Goal: Transaction & Acquisition: Purchase product/service

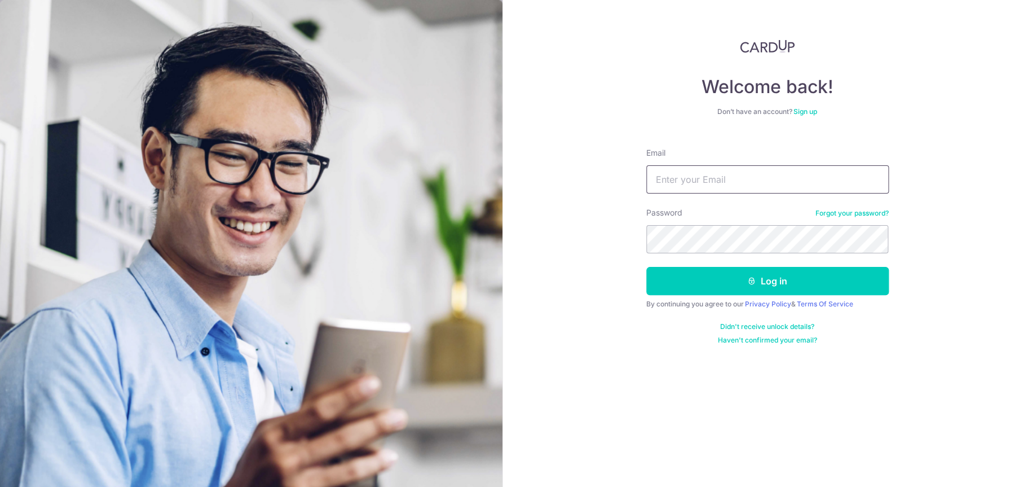
click at [748, 186] on input "Email" at bounding box center [767, 179] width 243 height 28
type input "leroytanyx93@gmail.com"
click at [646, 267] on button "Log in" at bounding box center [767, 281] width 243 height 28
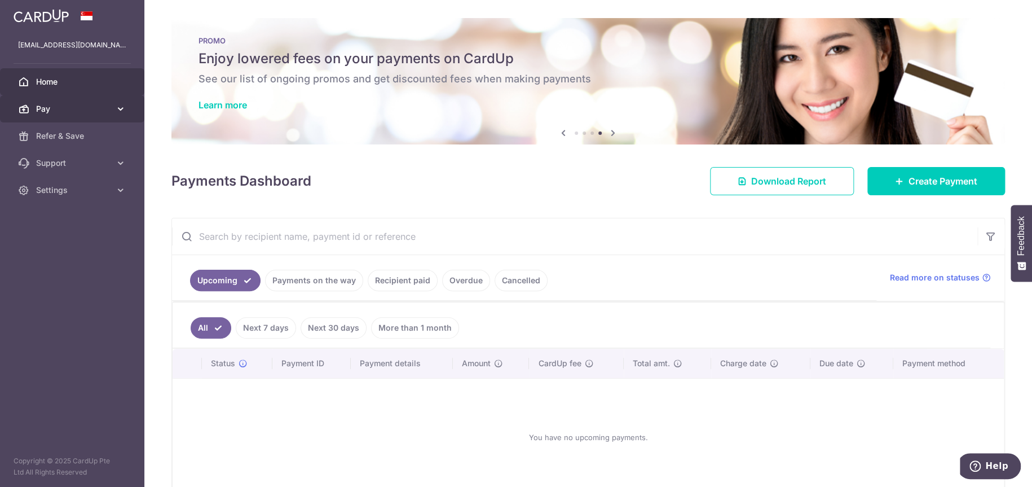
click at [66, 107] on span "Pay" at bounding box center [73, 108] width 74 height 11
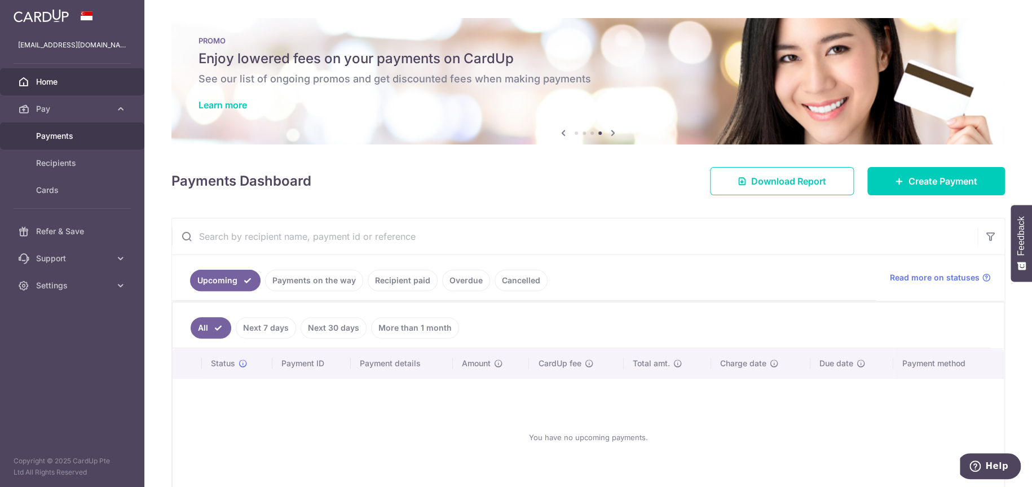
click at [37, 139] on span "Payments" at bounding box center [73, 135] width 74 height 11
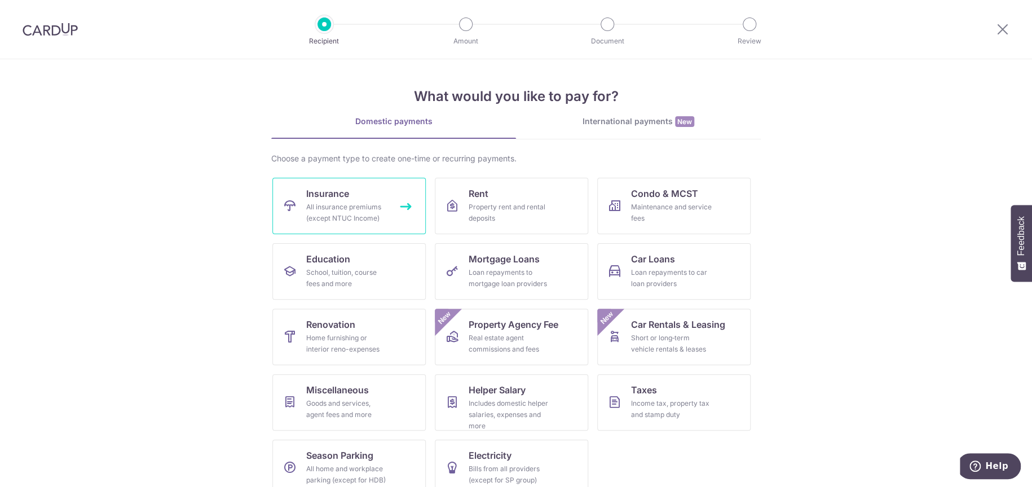
click at [320, 201] on div "All insurance premiums (except NTUC Income)" at bounding box center [346, 212] width 81 height 23
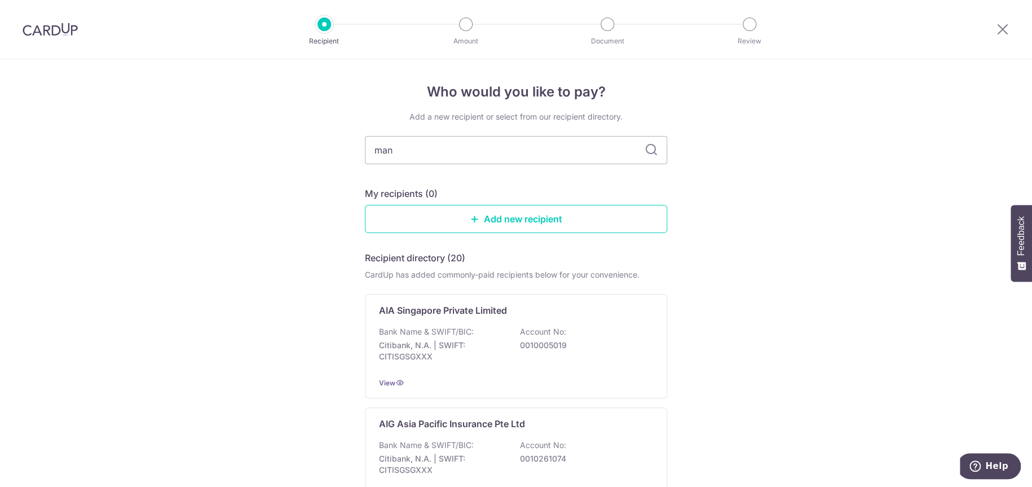
type input "manu"
click at [576, 328] on div "Bank Name & SWIFT/BIC: DBS Bank | SWIFT: [SWIFT_CODE] Account No: 0039009542" at bounding box center [516, 347] width 274 height 42
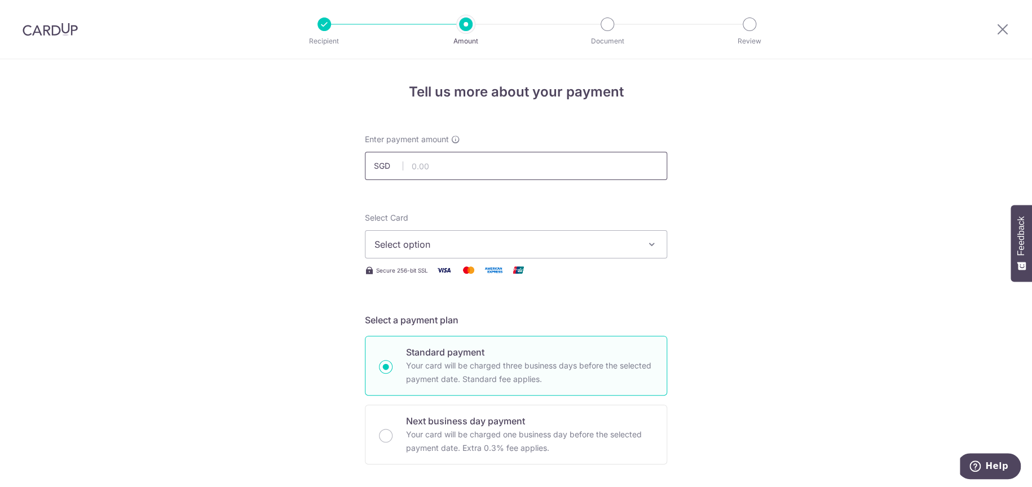
click at [443, 169] on input "text" at bounding box center [516, 166] width 302 height 28
type input "3,014.12"
click at [503, 244] on span "Select option" at bounding box center [506, 244] width 263 height 14
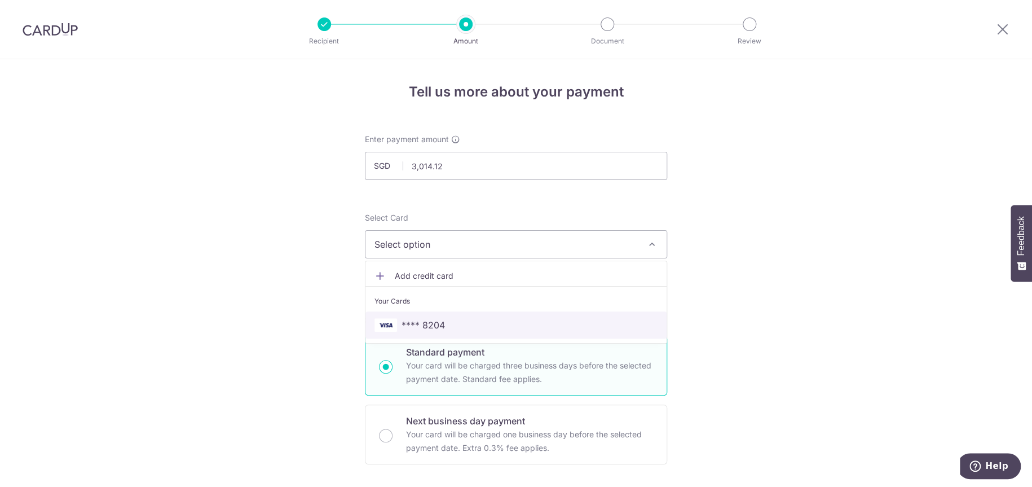
click at [498, 323] on span "**** 8204" at bounding box center [516, 325] width 283 height 14
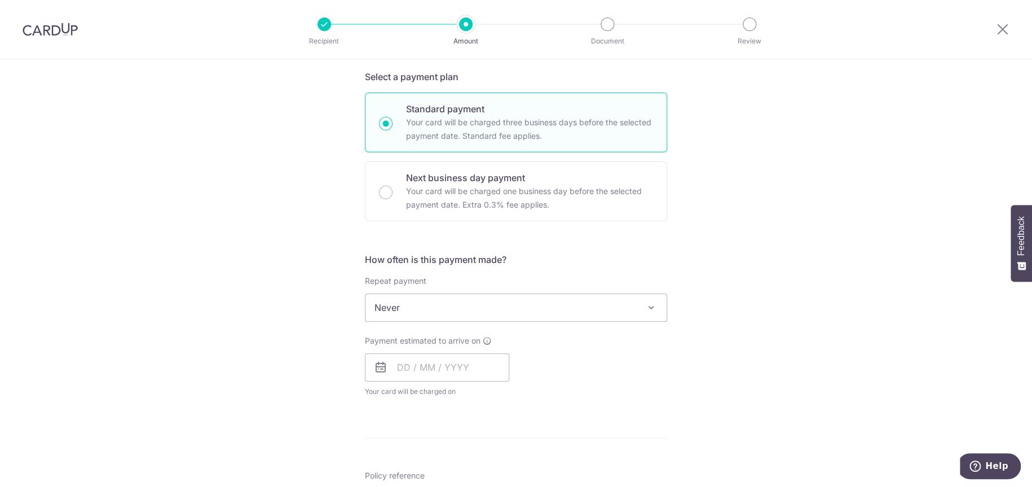
scroll to position [282, 0]
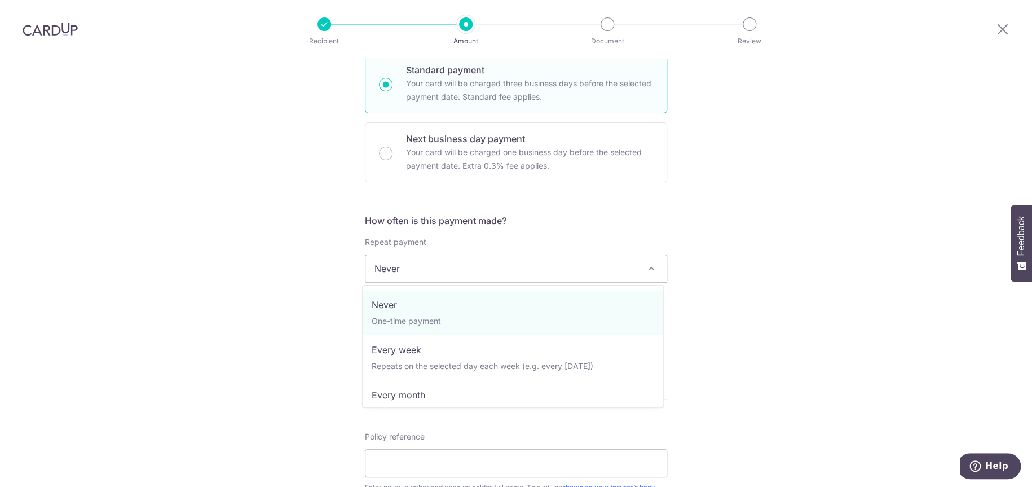
click at [617, 266] on span "Never" at bounding box center [516, 268] width 301 height 27
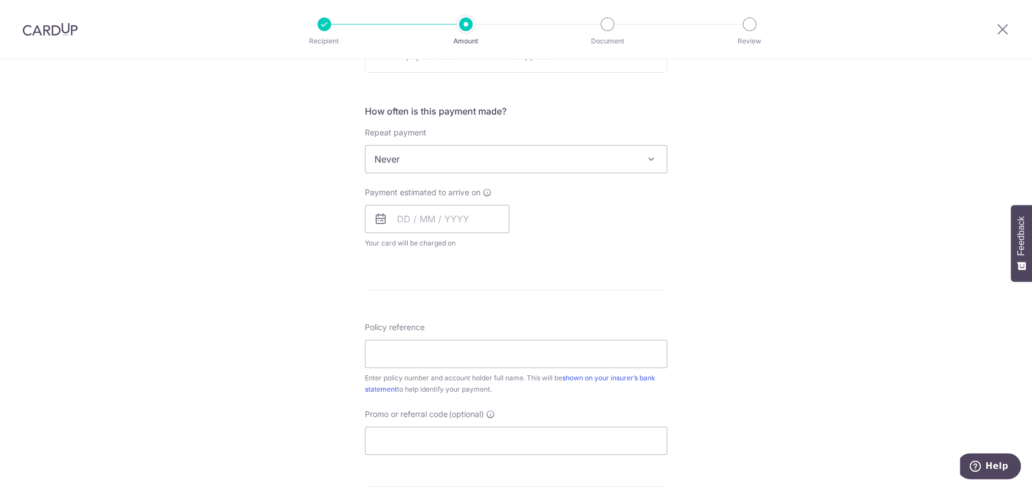
scroll to position [395, 0]
click at [437, 205] on input "text" at bounding box center [437, 215] width 144 height 28
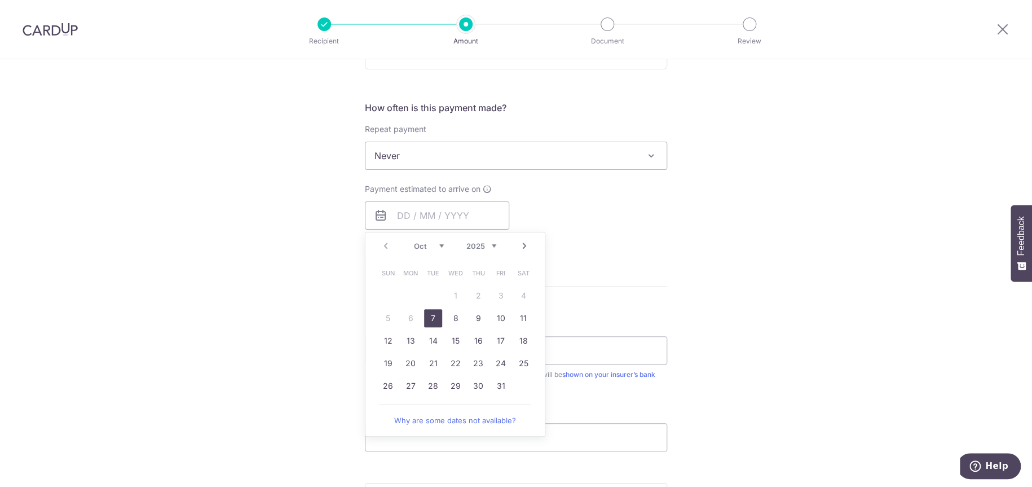
click at [430, 315] on link "7" at bounding box center [433, 318] width 18 height 18
type input "[DATE]"
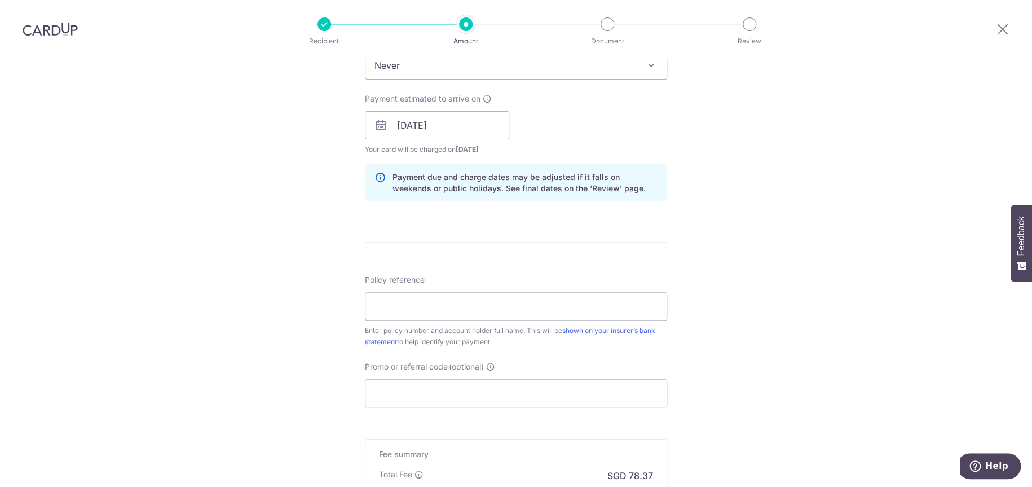
scroll to position [508, 0]
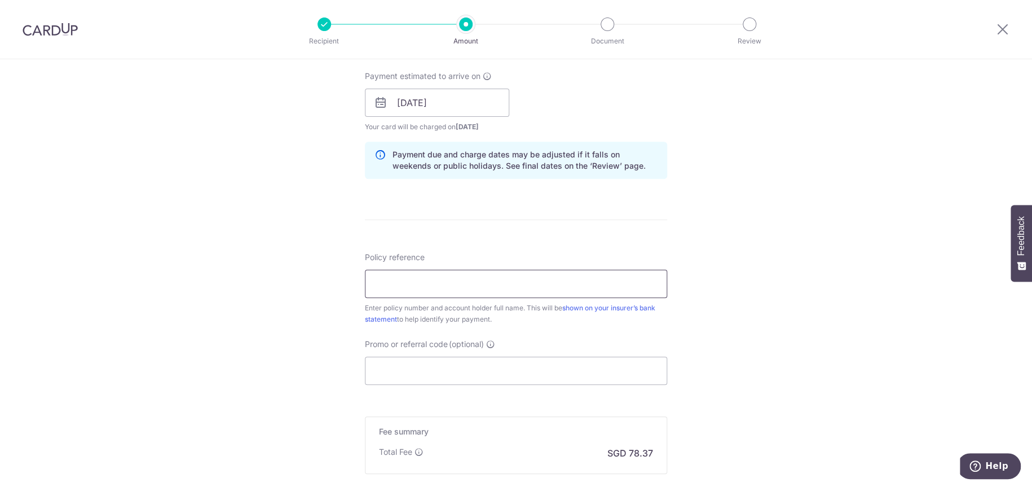
click at [582, 293] on input "Policy reference" at bounding box center [516, 284] width 302 height 28
paste input "1492887306"
type input "1492887306"
click at [432, 371] on input "Promo or referral code (optional)" at bounding box center [516, 371] width 302 height 28
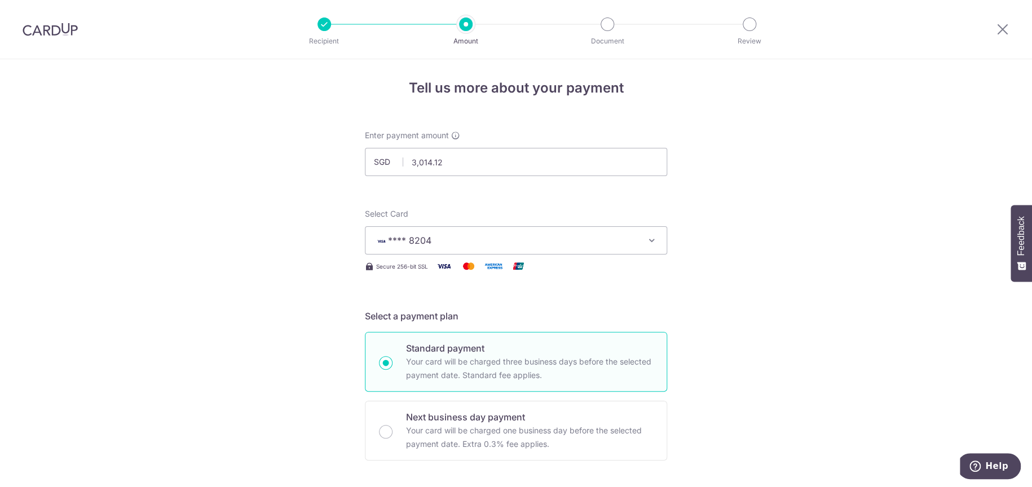
scroll to position [0, 0]
click at [40, 33] on img at bounding box center [50, 30] width 55 height 14
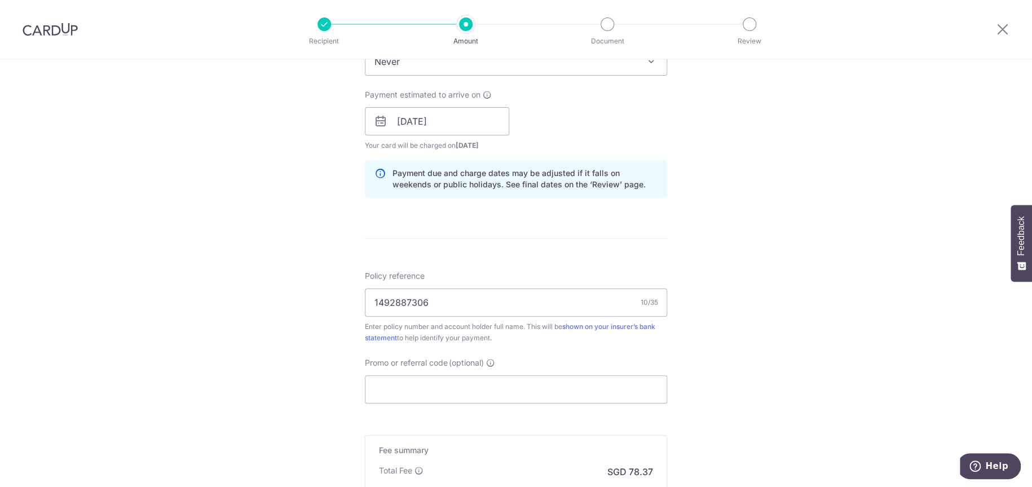
scroll to position [508, 0]
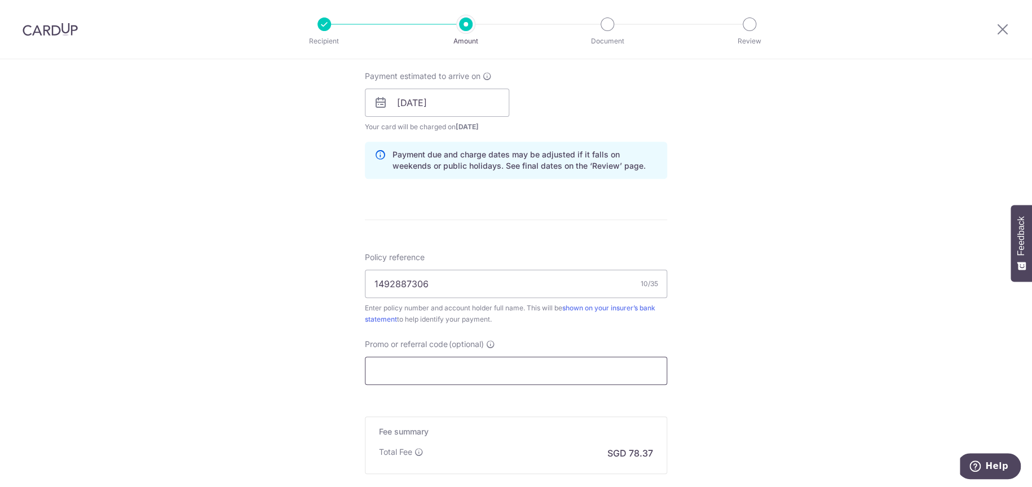
click at [471, 376] on input "Promo or referral code (optional)" at bounding box center [516, 371] width 302 height 28
paste input "OFF225"
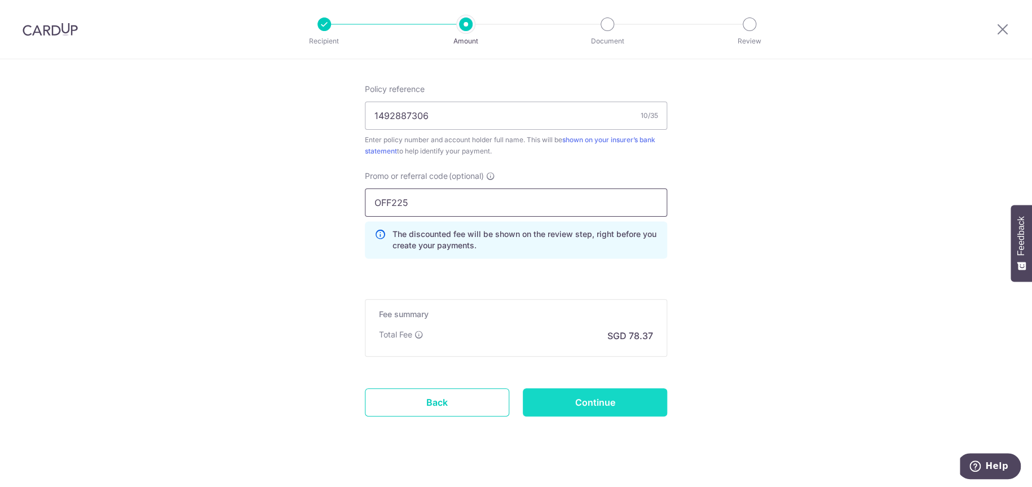
scroll to position [689, 0]
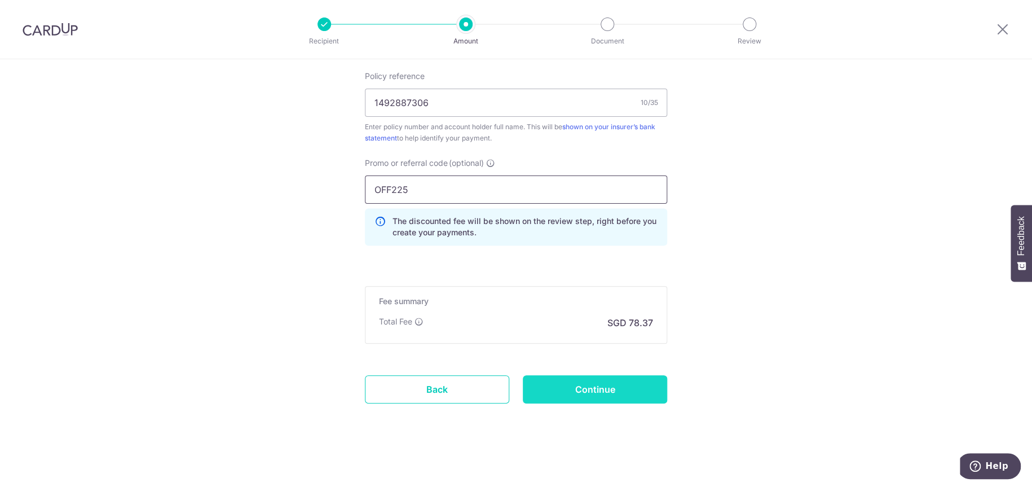
type input "OFF225"
click at [638, 383] on input "Continue" at bounding box center [595, 389] width 144 height 28
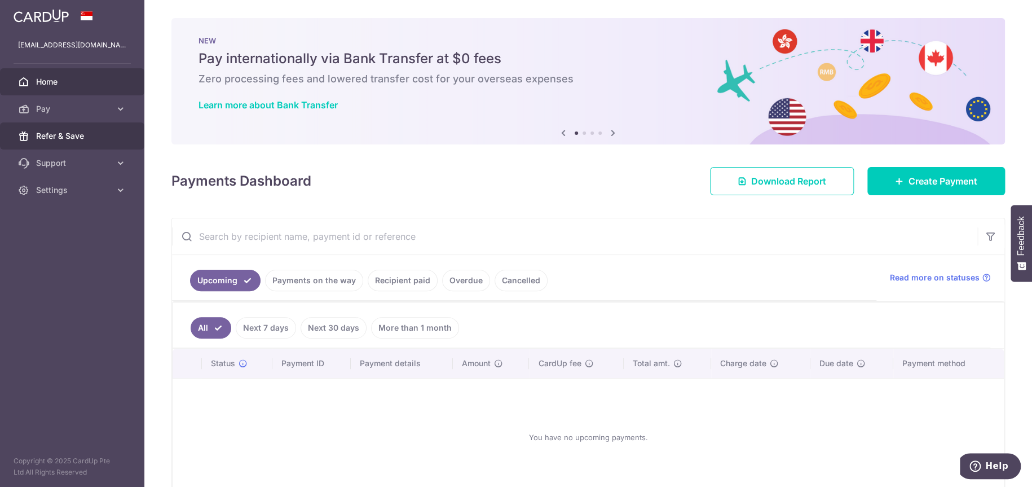
click at [107, 133] on span "Refer & Save" at bounding box center [73, 135] width 74 height 11
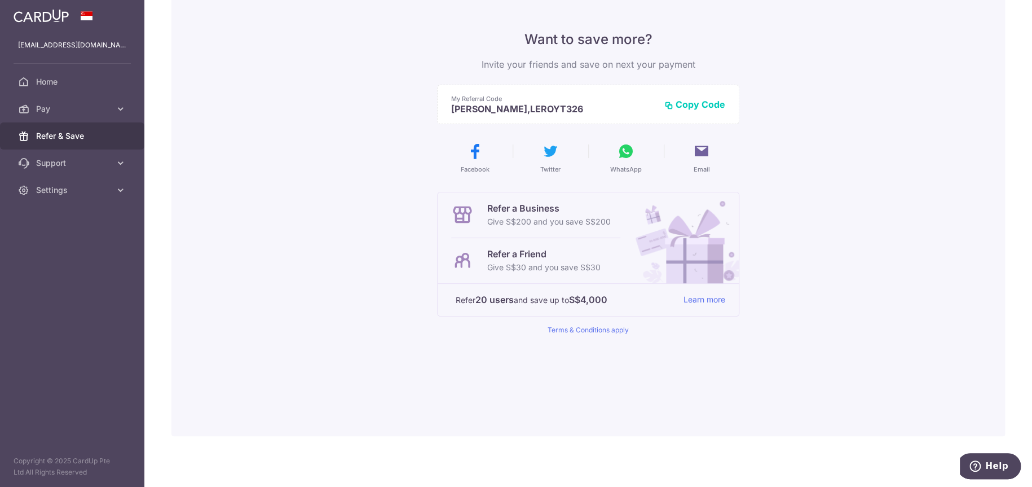
scroll to position [80, 0]
click at [58, 112] on span "Pay" at bounding box center [73, 108] width 74 height 11
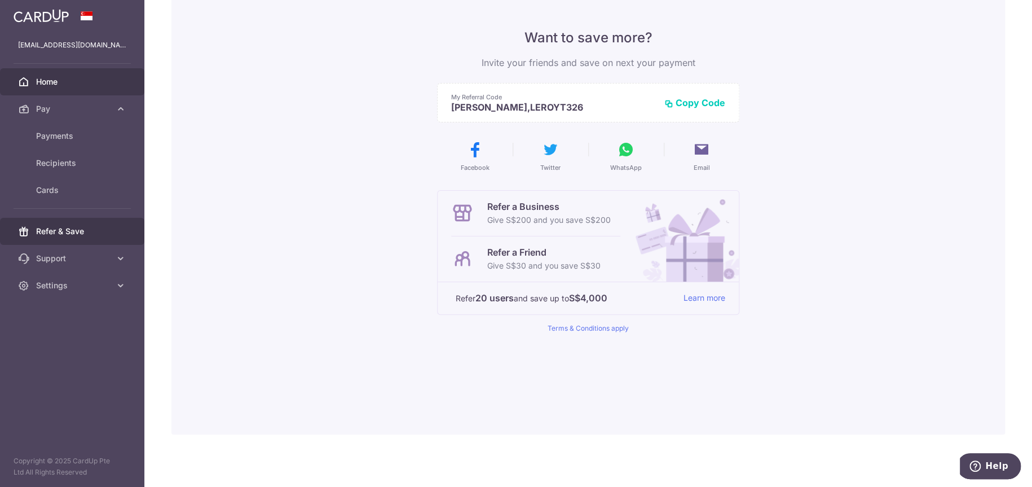
click at [87, 79] on span "Home" at bounding box center [73, 81] width 74 height 11
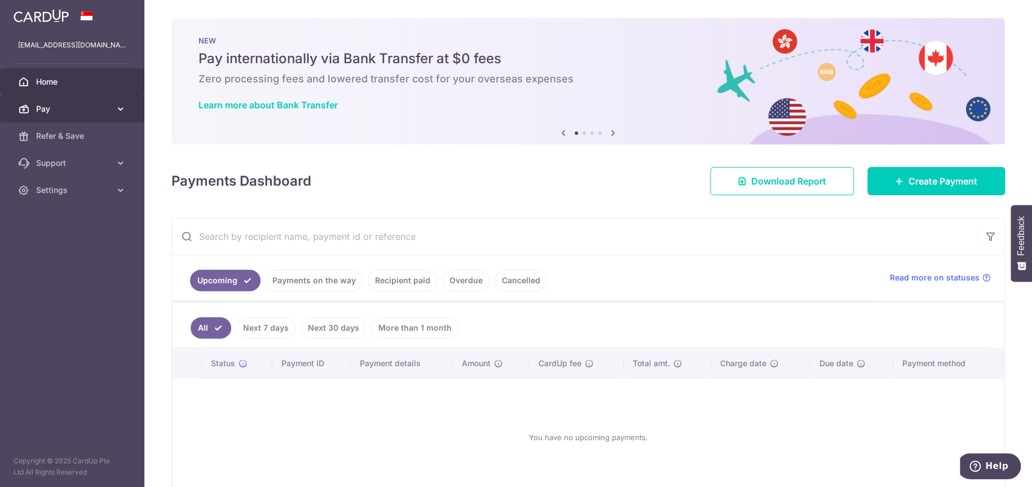
click at [129, 112] on link "Pay" at bounding box center [72, 108] width 144 height 27
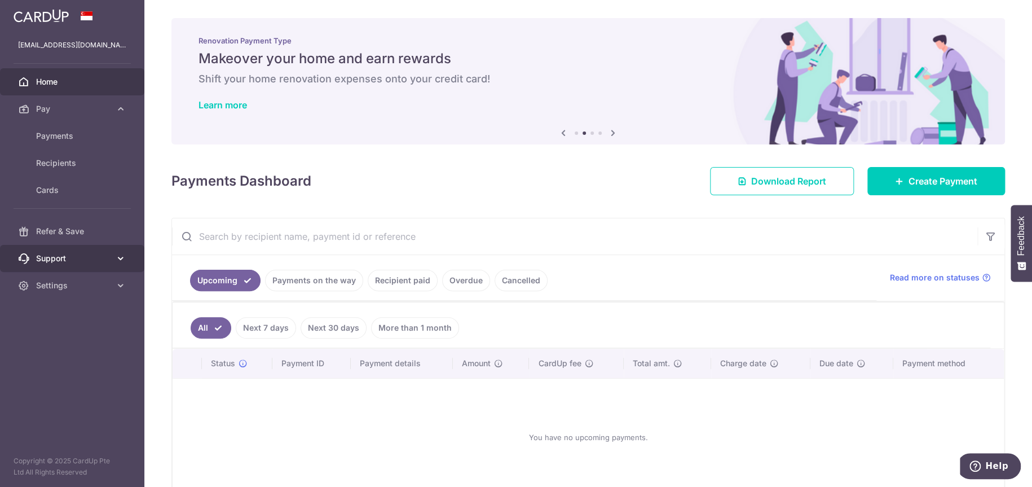
click at [122, 255] on icon at bounding box center [120, 258] width 11 height 11
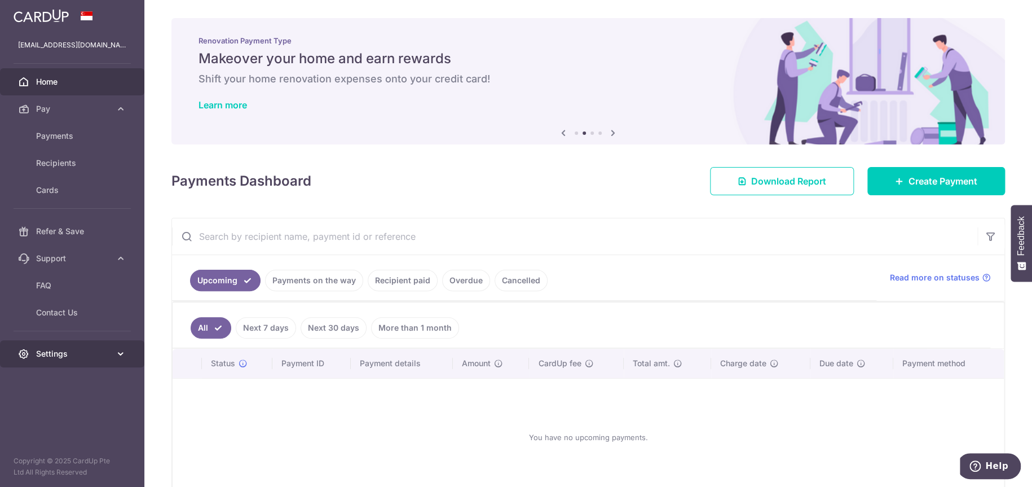
click at [119, 359] on link "Settings" at bounding box center [72, 353] width 144 height 27
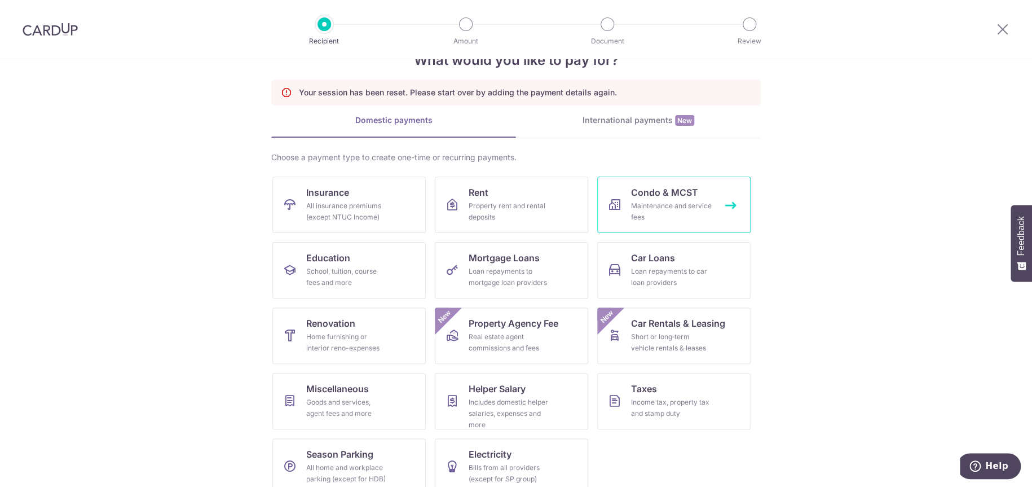
scroll to position [52, 0]
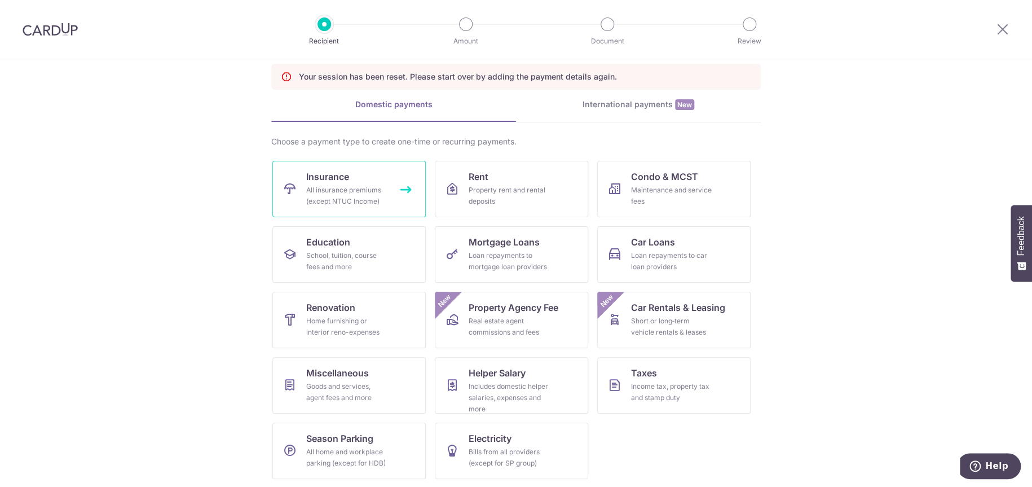
click at [327, 176] on span "Insurance" at bounding box center [327, 177] width 43 height 14
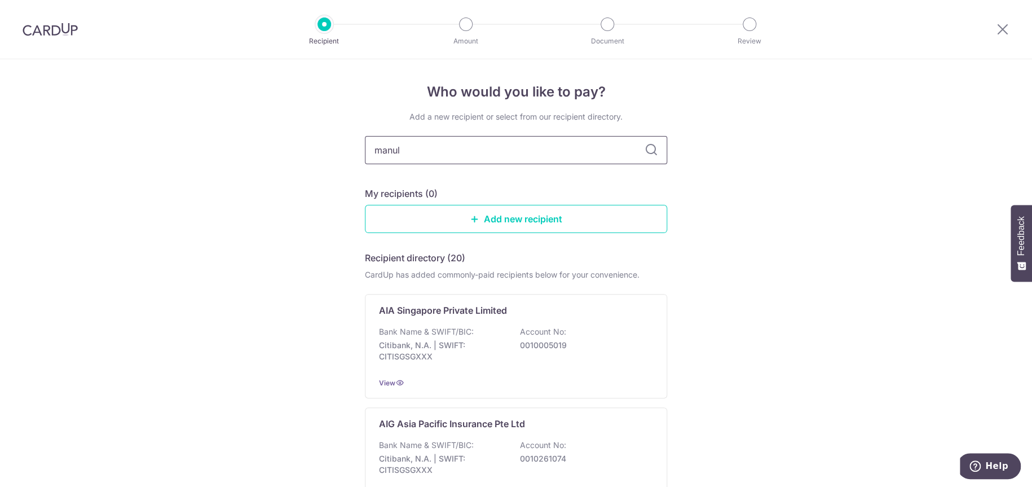
type input "manuli"
click at [636, 337] on div "Bank Name & SWIFT/BIC: DBS Bank | SWIFT: [SWIFT_CODE] Account No: 0039009542" at bounding box center [516, 347] width 274 height 42
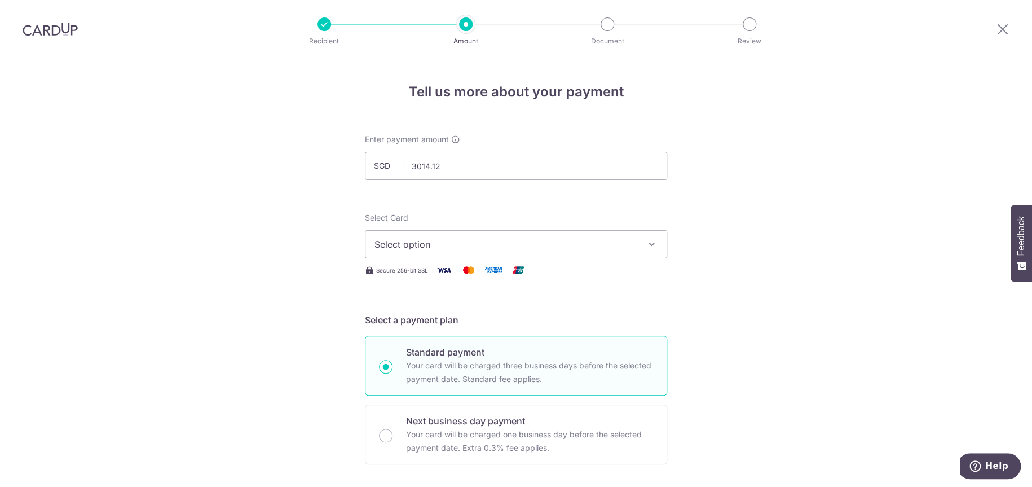
type input "3,014.12"
drag, startPoint x: 444, startPoint y: 249, endPoint x: 448, endPoint y: 254, distance: 6.4
click at [446, 252] on button "Select option" at bounding box center [516, 244] width 302 height 28
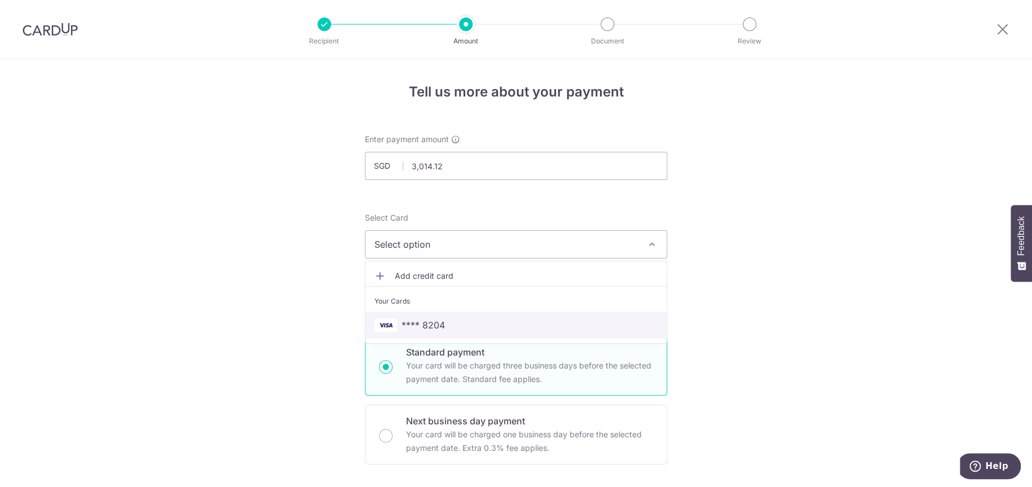
click at [463, 320] on span "**** 8204" at bounding box center [516, 325] width 283 height 14
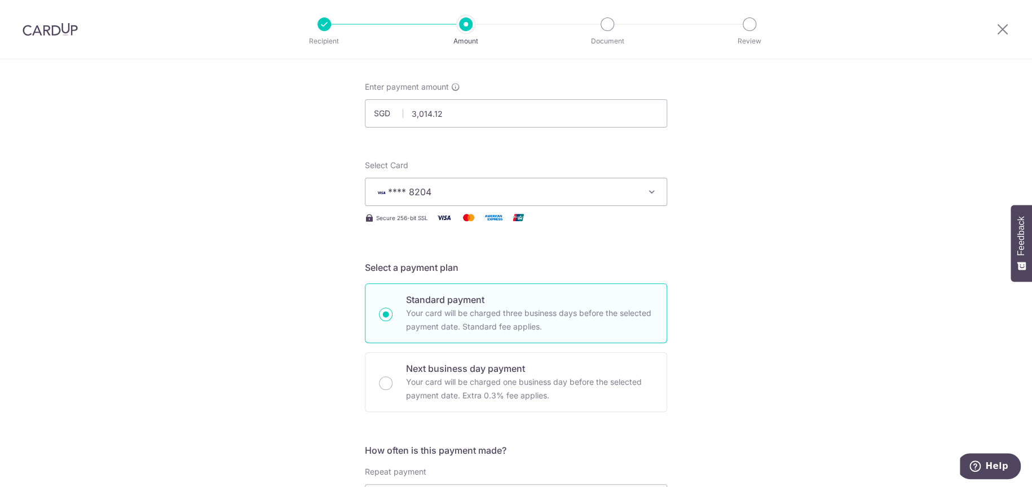
scroll to position [169, 0]
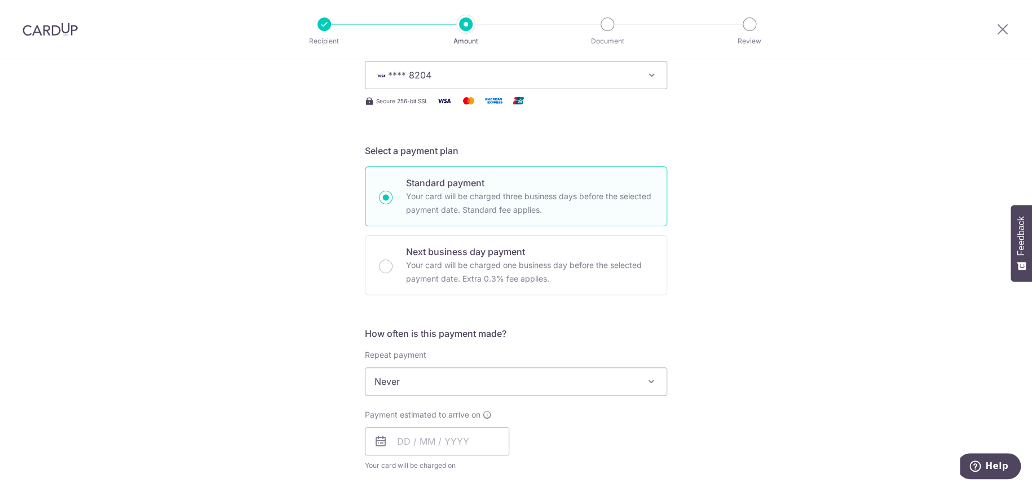
click at [424, 401] on div "How often is this payment made? Repeat payment Never Every week Every month Eve…" at bounding box center [516, 403] width 302 height 153
click at [450, 439] on input "text" at bounding box center [437, 441] width 144 height 28
click at [420, 439] on input "text" at bounding box center [437, 441] width 144 height 28
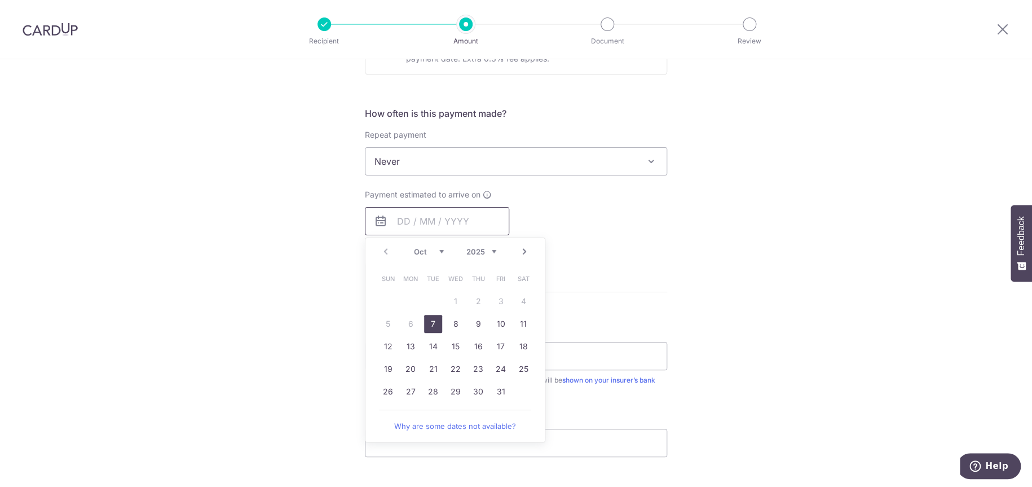
scroll to position [508, 0]
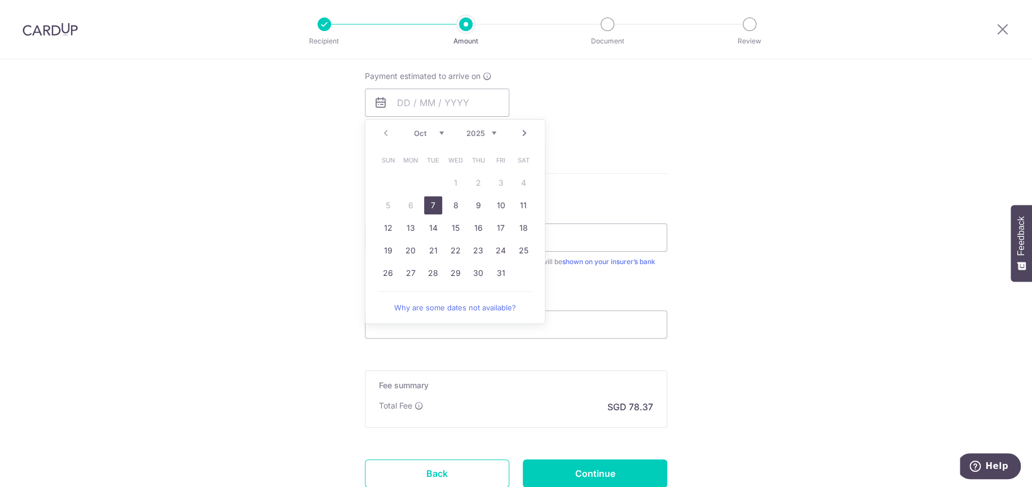
click at [433, 209] on link "7" at bounding box center [433, 205] width 18 height 18
type input "[DATE]"
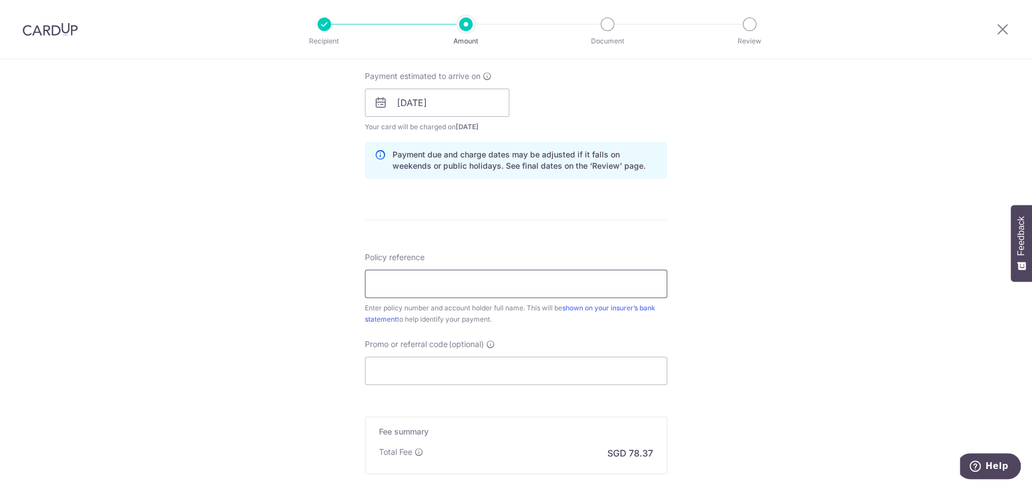
click at [450, 285] on input "Policy reference" at bounding box center [516, 284] width 302 height 28
type input "1492887306"
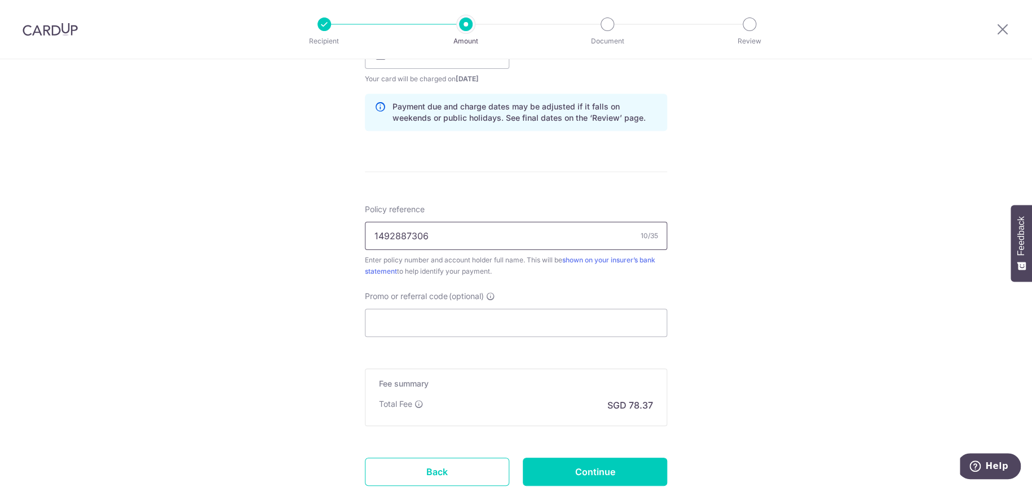
scroll to position [621, 0]
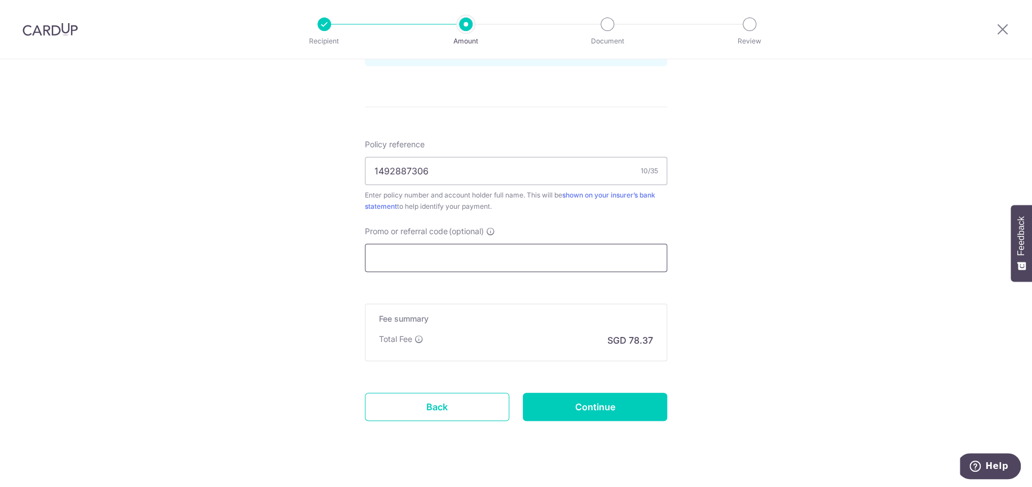
click at [564, 263] on input "Promo or referral code (optional)" at bounding box center [516, 258] width 302 height 28
paste input "OFF225"
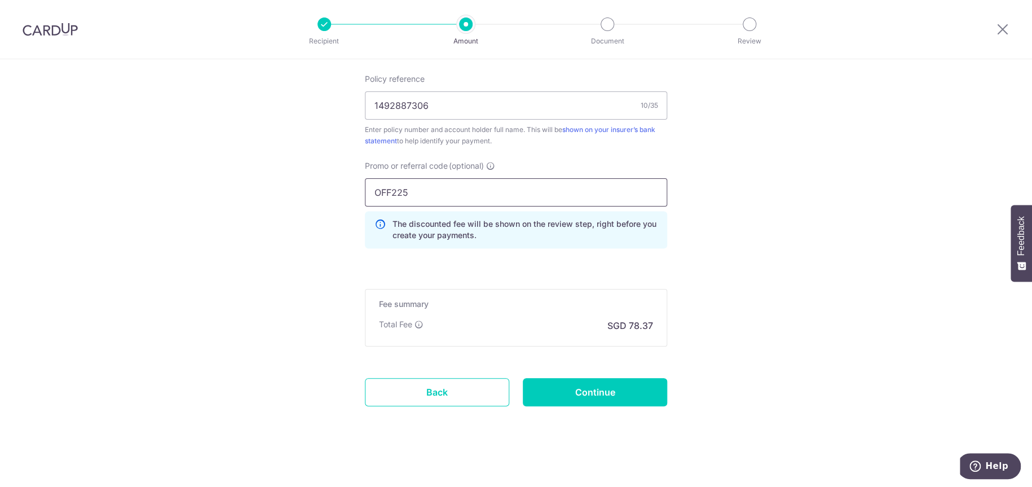
scroll to position [689, 0]
type input "OFF225"
click at [586, 386] on input "Continue" at bounding box center [595, 389] width 144 height 28
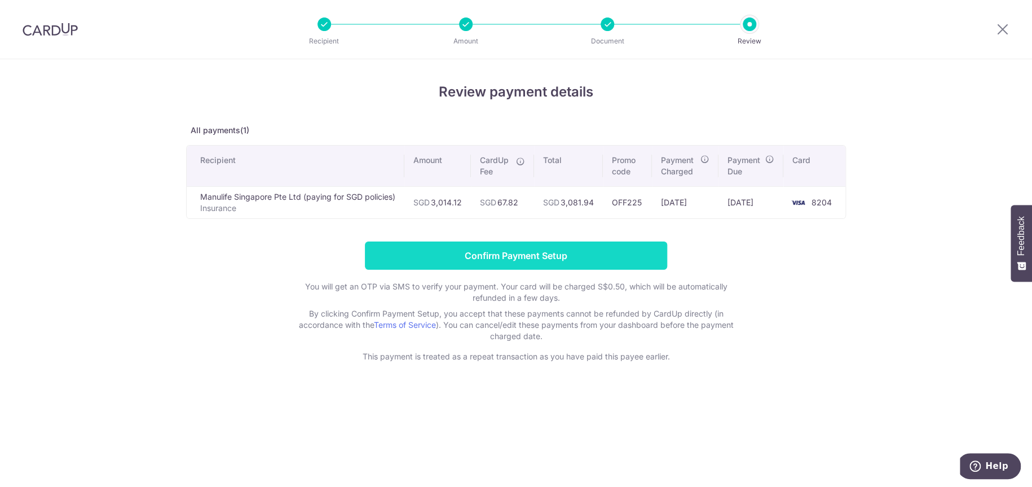
click at [525, 253] on input "Confirm Payment Setup" at bounding box center [516, 255] width 302 height 28
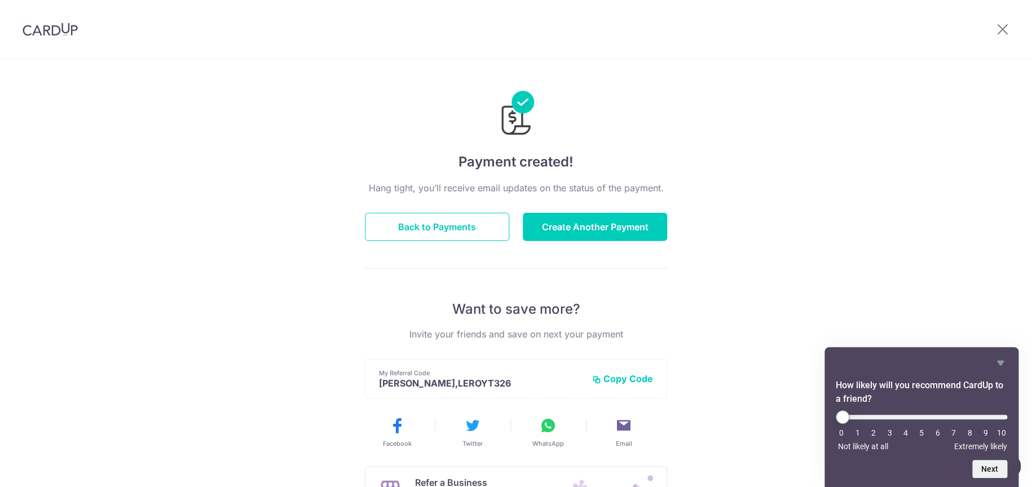
drag, startPoint x: 573, startPoint y: 192, endPoint x: 726, endPoint y: 192, distance: 152.9
click at [726, 192] on div "Payment created! Hang tight, you’ll receive email updates on the status of the …" at bounding box center [516, 360] width 1032 height 602
click at [808, 210] on div "Payment created! Hang tight, you’ll receive email updates on the status of the …" at bounding box center [516, 360] width 1032 height 602
click at [451, 225] on button "Back to Payments" at bounding box center [437, 227] width 144 height 28
